Goal: Transaction & Acquisition: Subscribe to service/newsletter

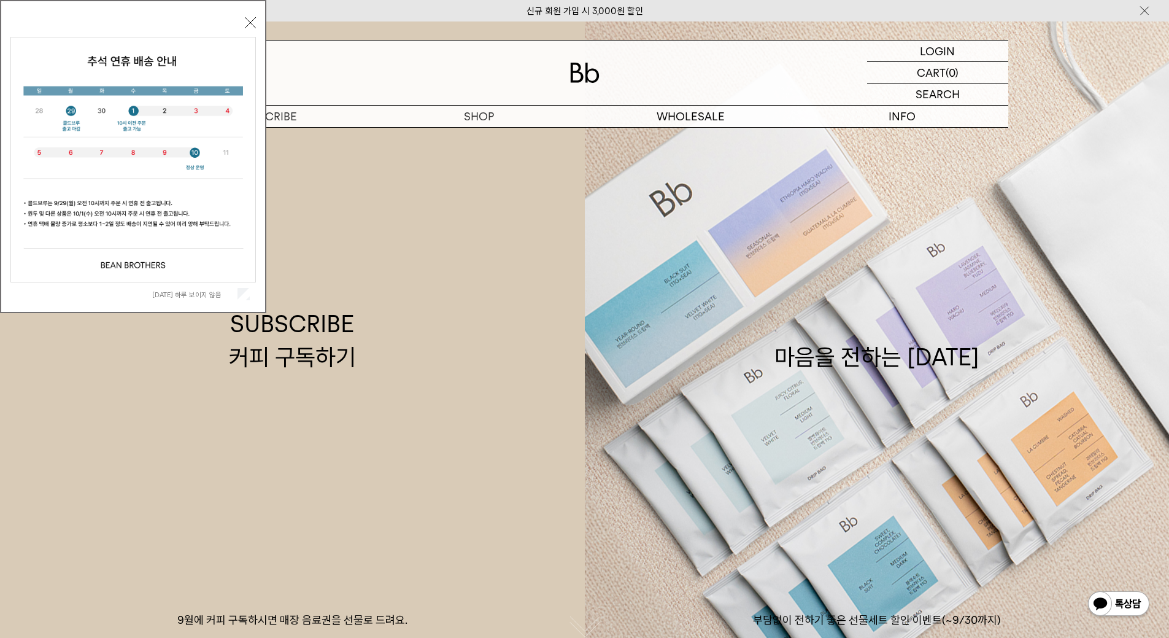
click at [215, 292] on label "오늘 하루 보이지 않음" at bounding box center [193, 294] width 83 height 9
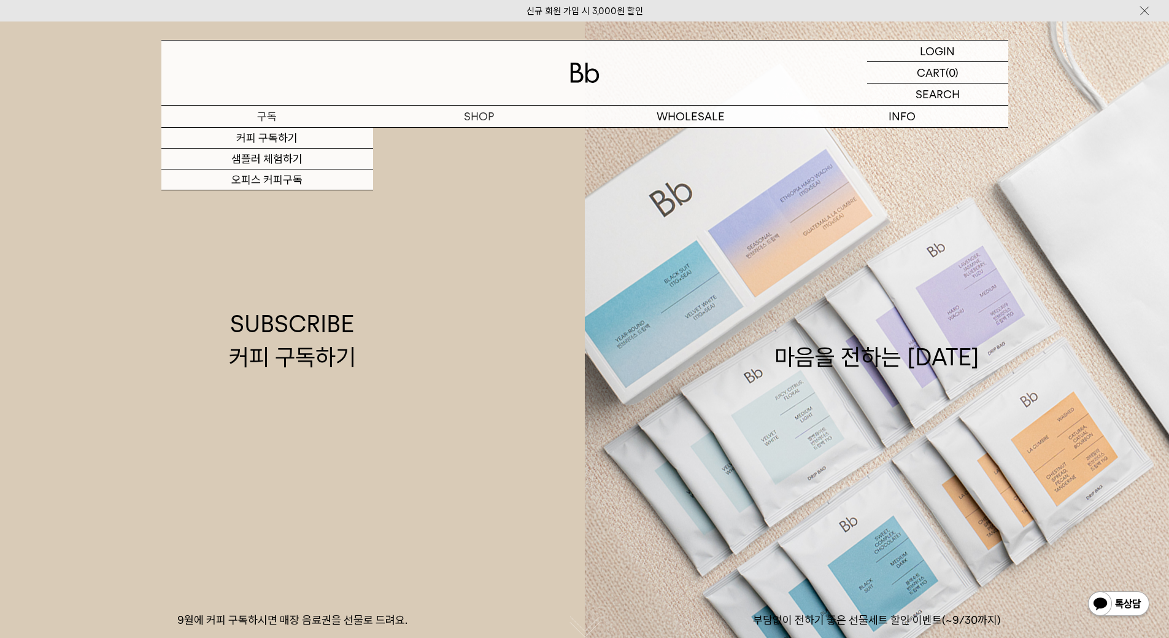
click at [273, 117] on p "구독" at bounding box center [267, 116] width 212 height 21
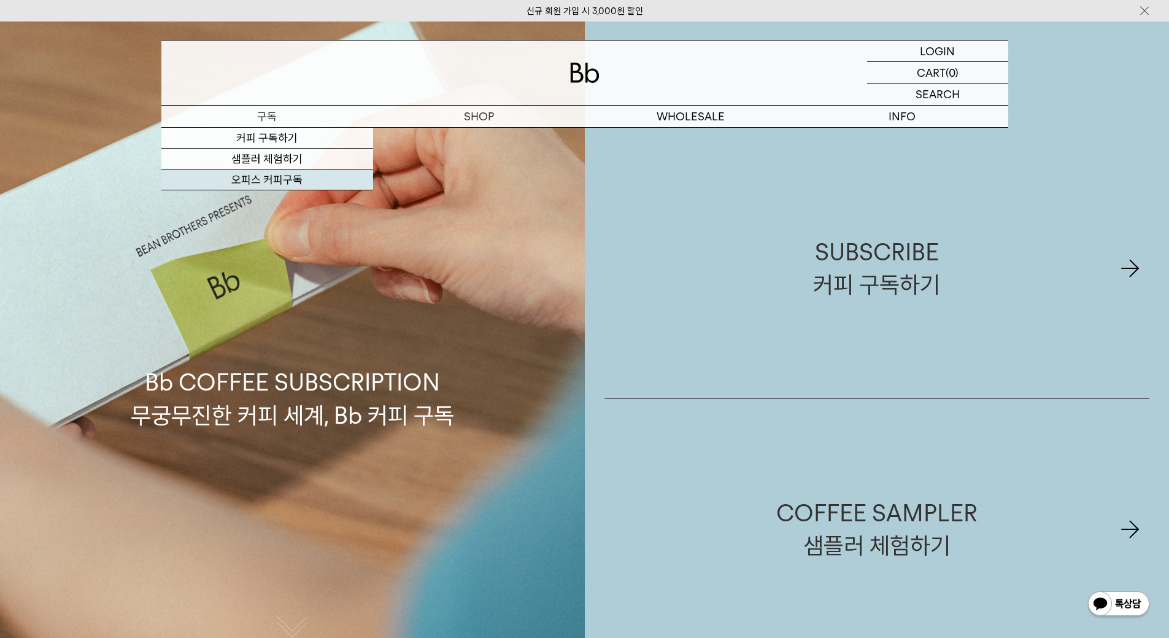
click at [276, 179] on link "오피스 커피구독" at bounding box center [267, 179] width 212 height 21
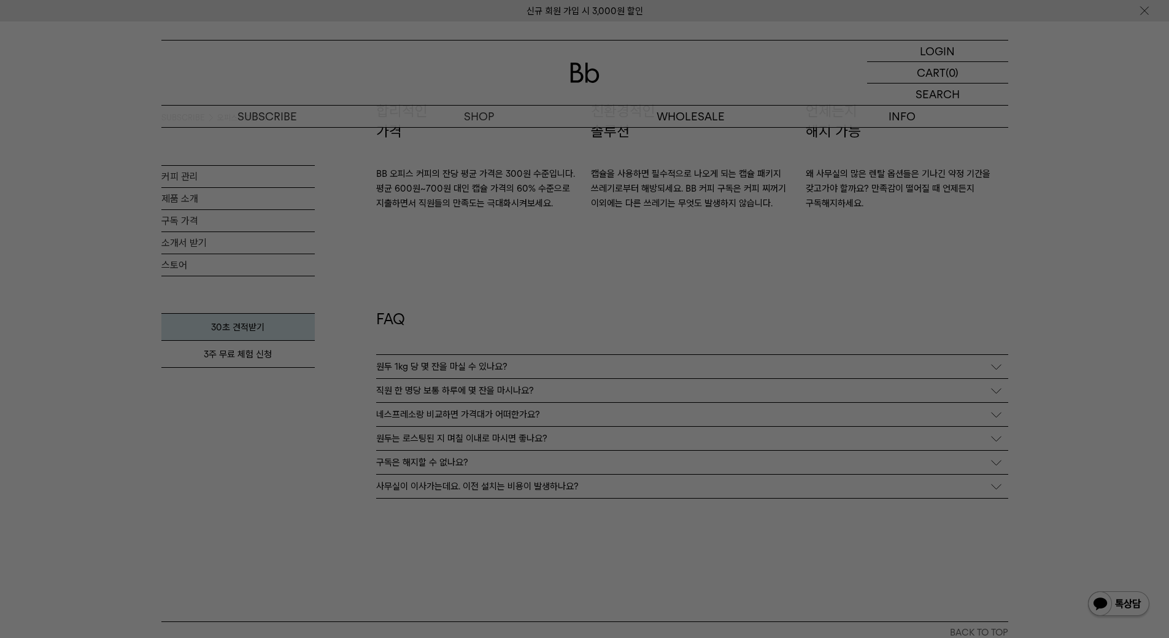
scroll to position [2149, 0]
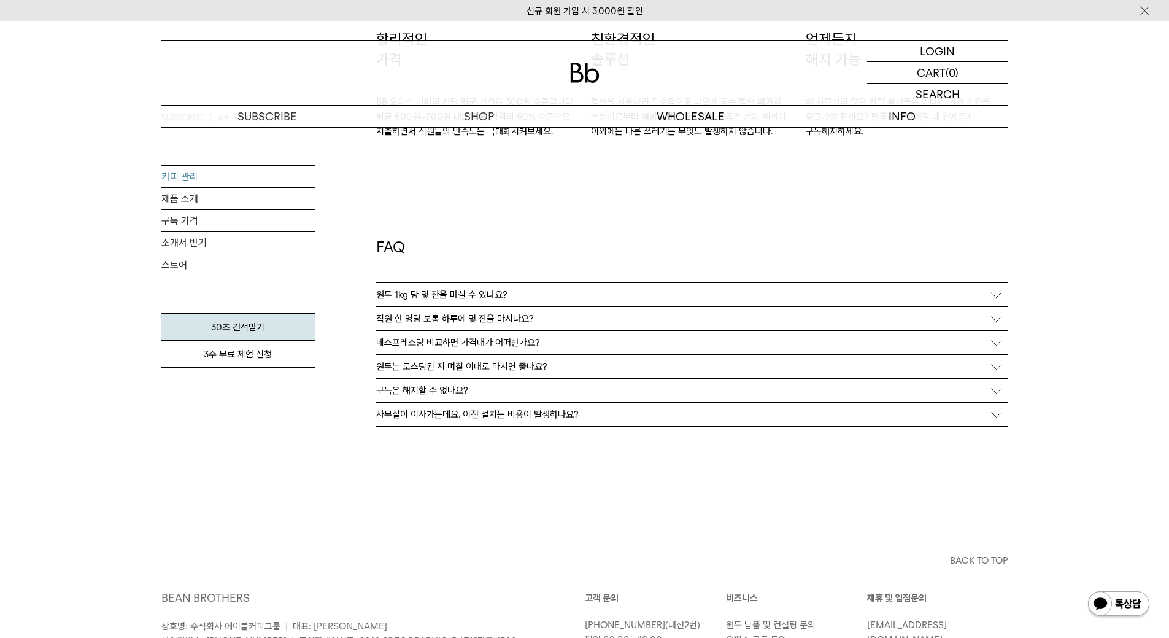
click at [261, 177] on link "커피 관리" at bounding box center [237, 176] width 153 height 21
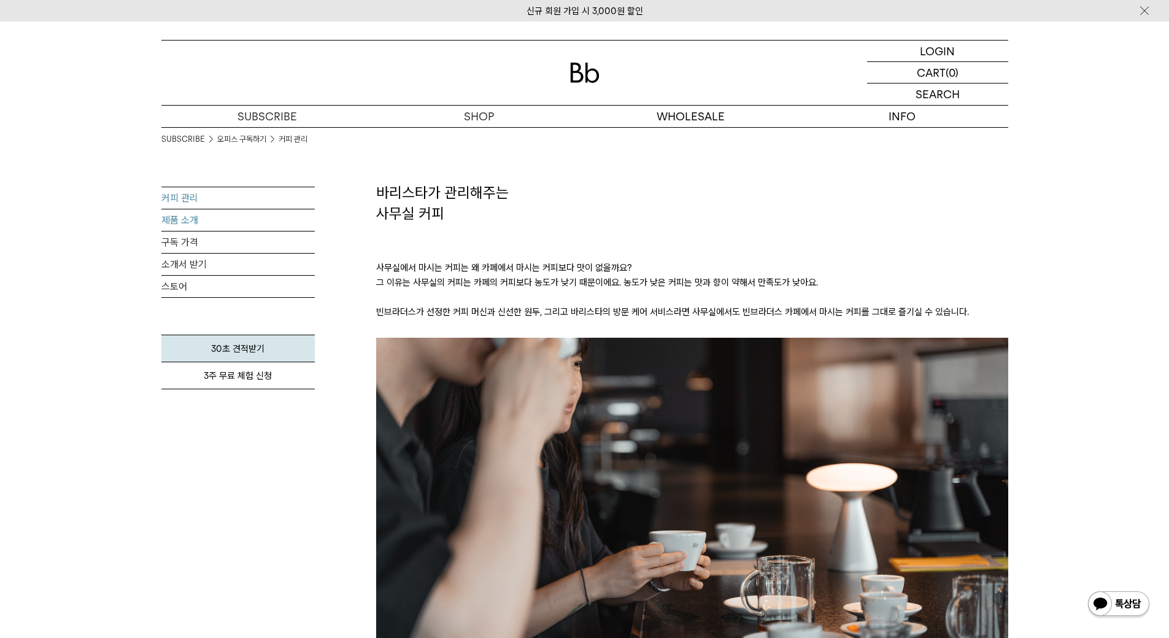
click at [228, 220] on link "제품 소개" at bounding box center [237, 219] width 153 height 21
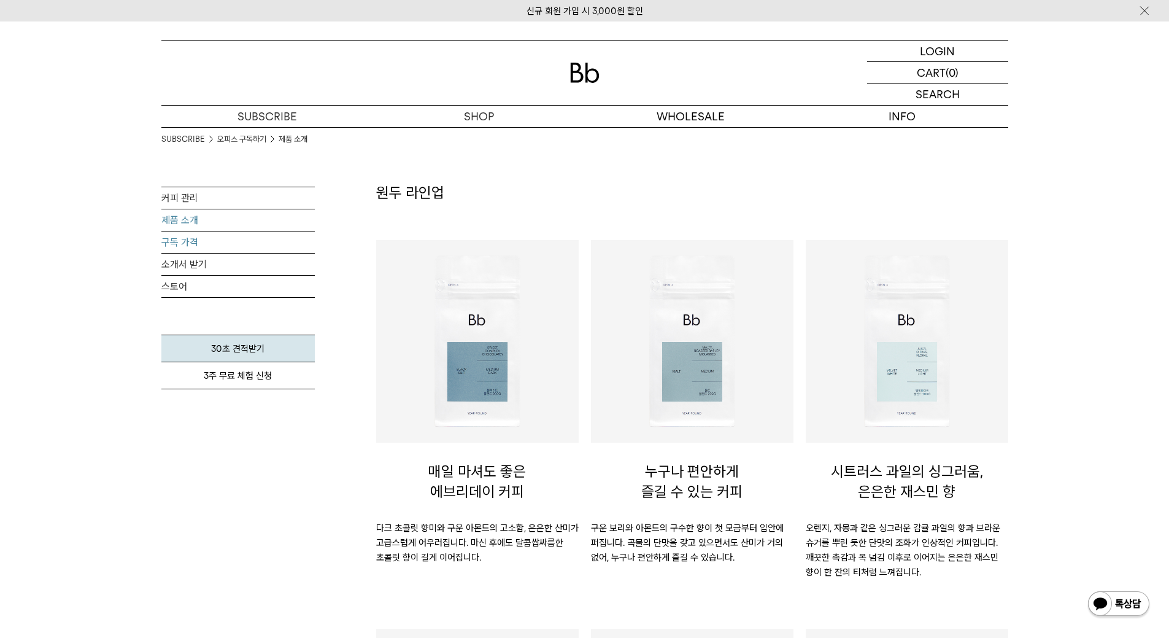
click at [227, 237] on link "구독 가격" at bounding box center [237, 241] width 153 height 21
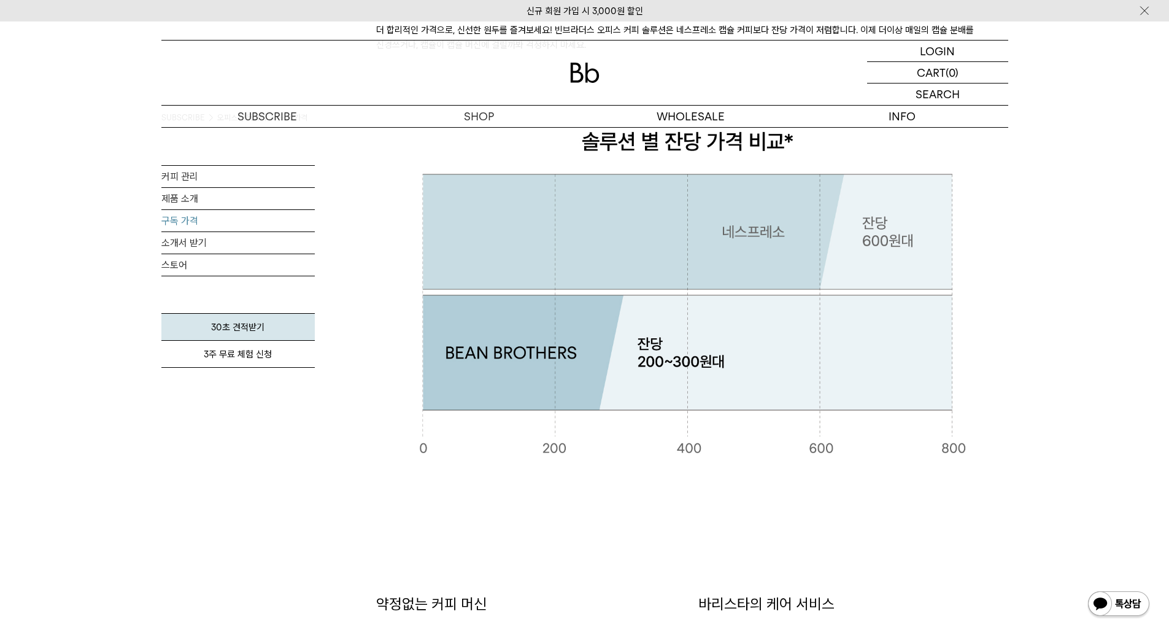
scroll to position [246, 0]
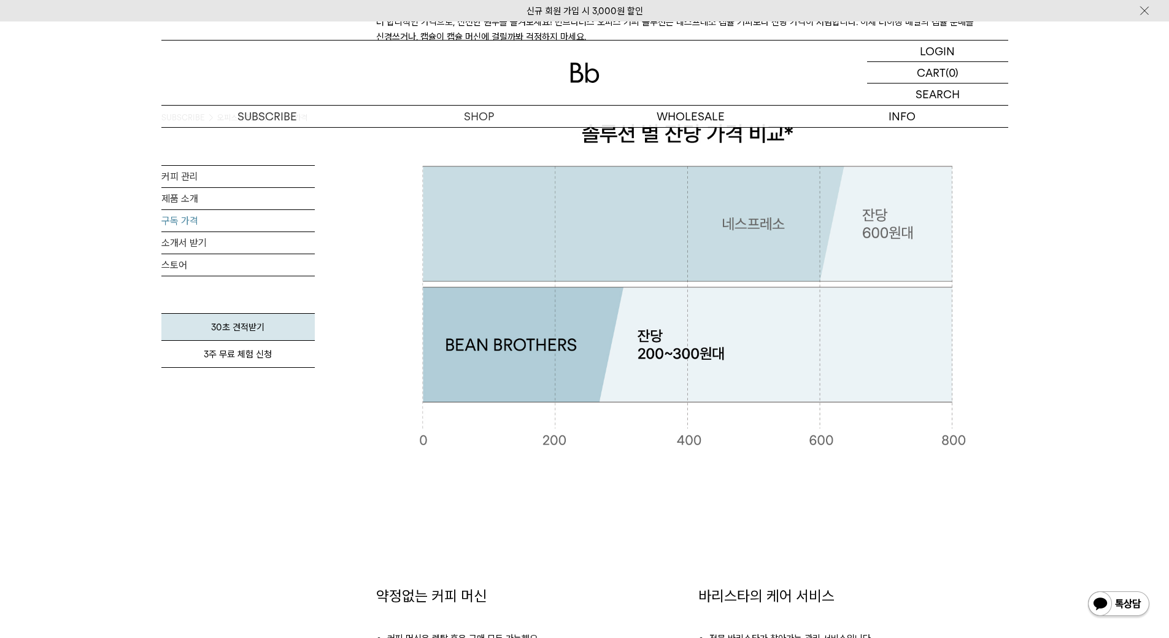
click at [387, 325] on img at bounding box center [692, 284] width 632 height 406
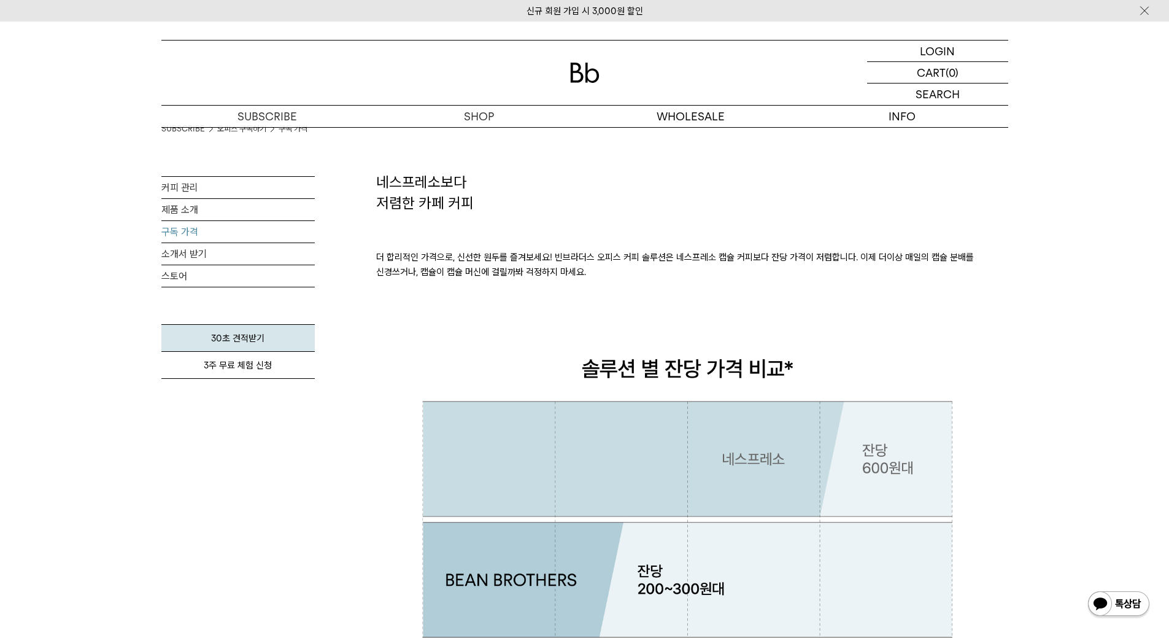
scroll to position [0, 0]
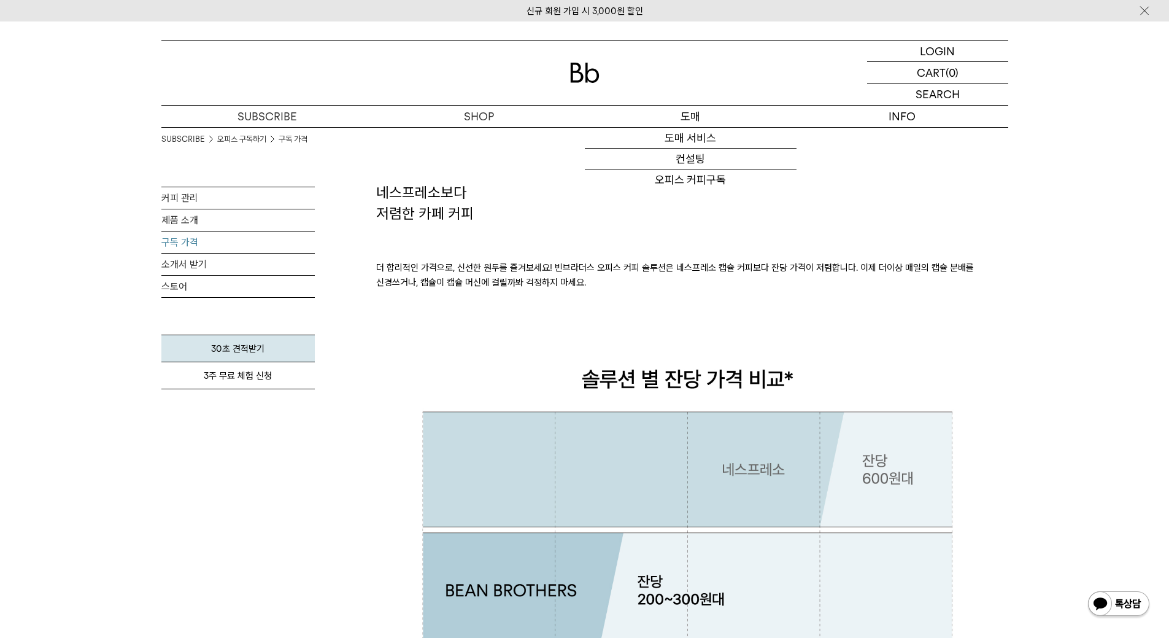
click at [687, 115] on p "도매" at bounding box center [691, 116] width 212 height 21
click at [694, 135] on link "도매 서비스" at bounding box center [691, 138] width 212 height 21
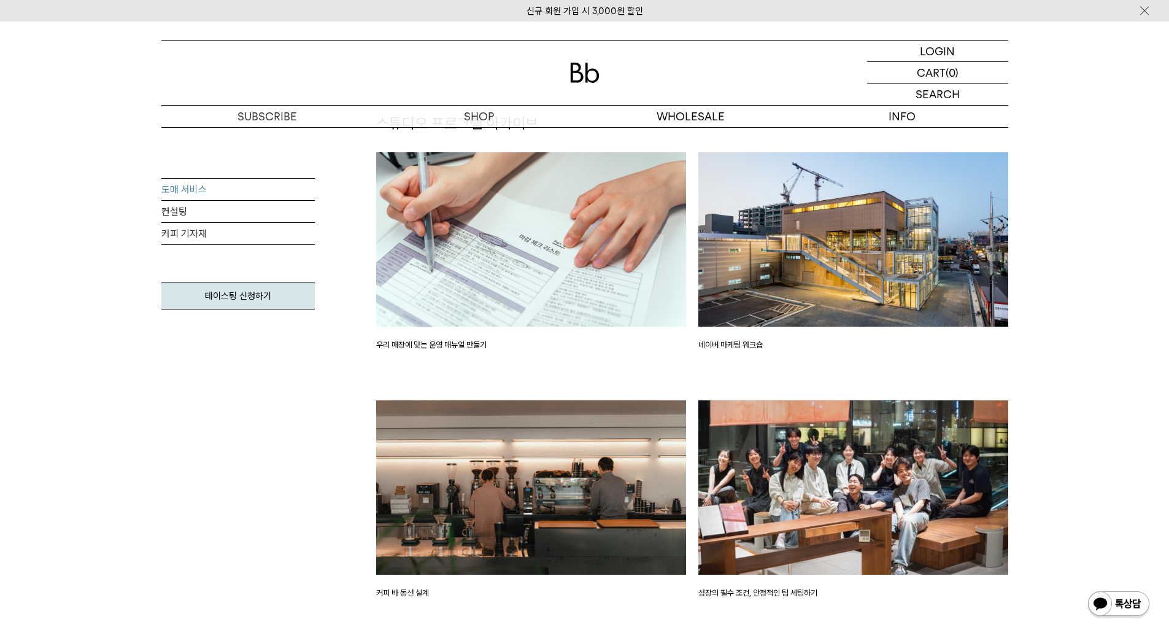
scroll to position [1535, 0]
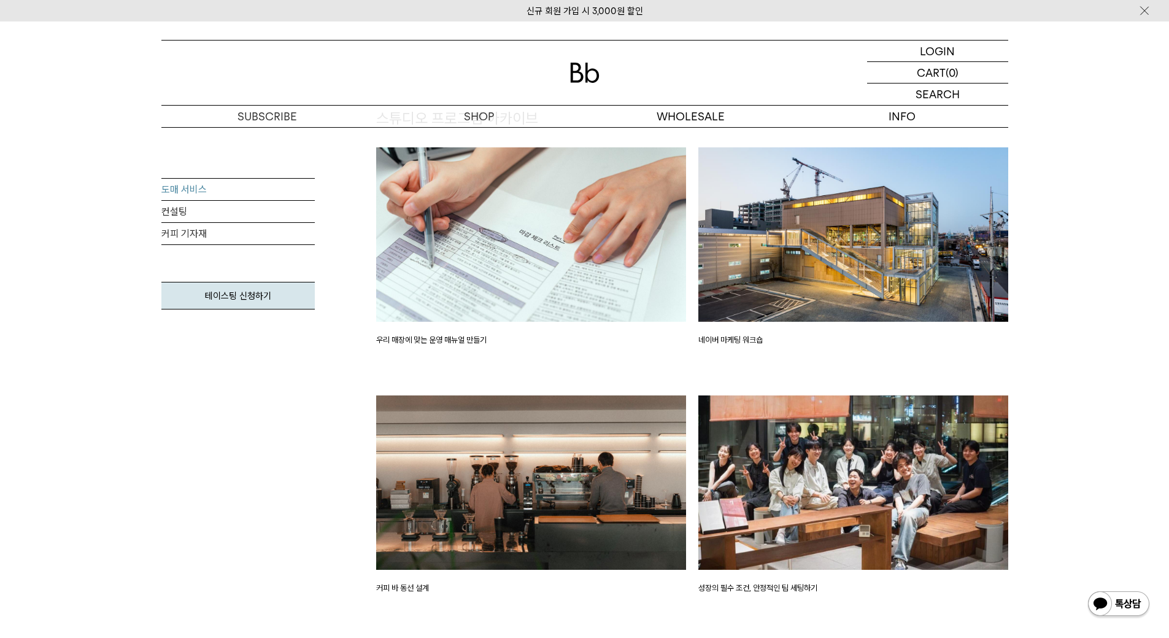
click at [691, 320] on div "우리 매장에 맞는 운영 매뉴얼 만들기" at bounding box center [531, 271] width 322 height 248
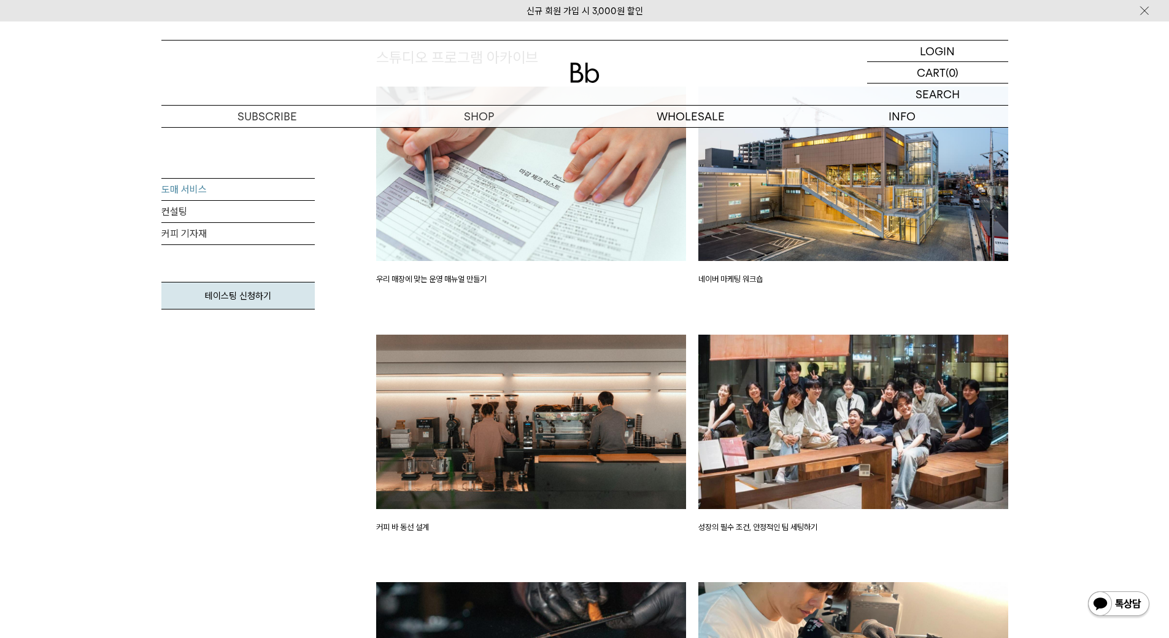
scroll to position [1596, 0]
click at [691, 320] on div "우리 매장에 맞는 운영 매뉴얼 만들기" at bounding box center [531, 210] width 322 height 248
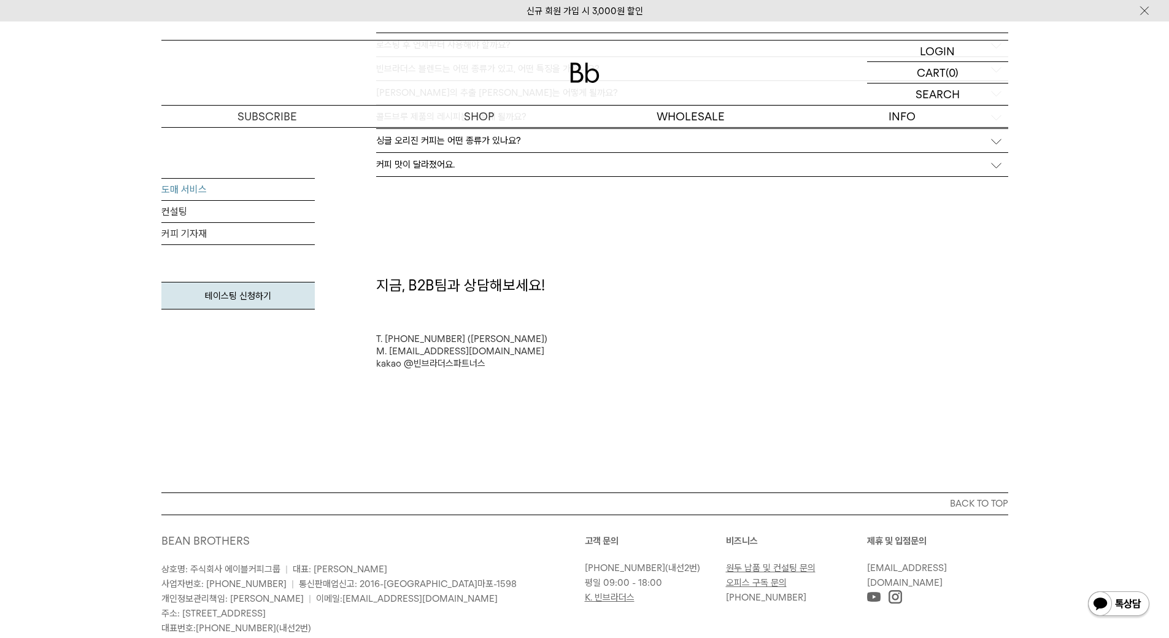
scroll to position [3401, 0]
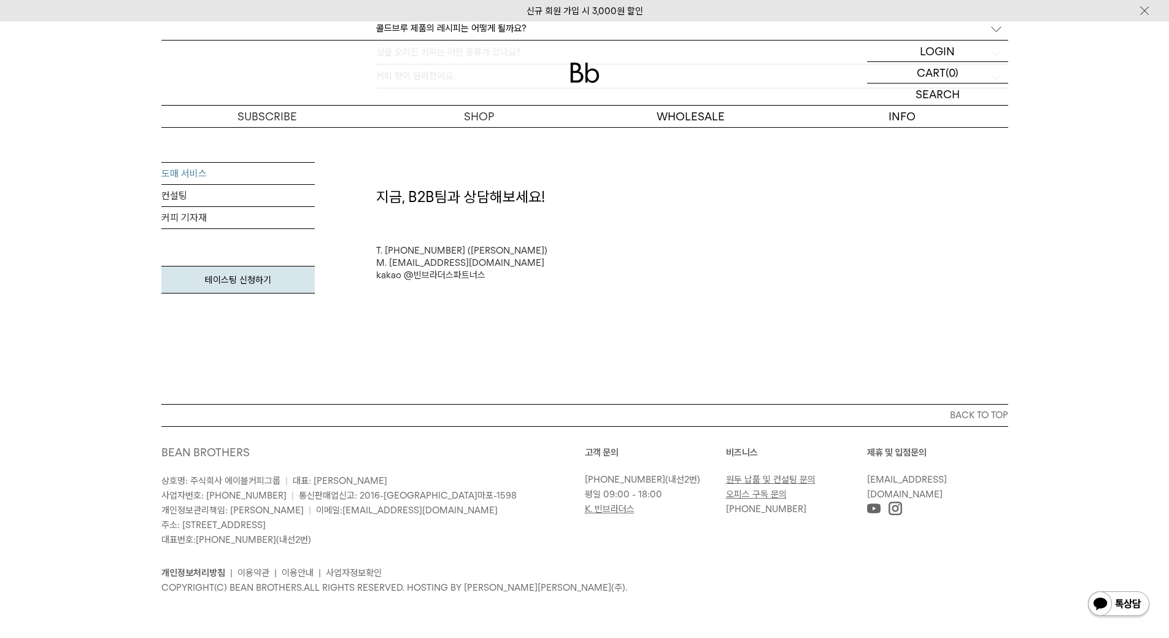
click at [891, 511] on img at bounding box center [896, 509] width 14 height 14
